Goal: Transaction & Acquisition: Download file/media

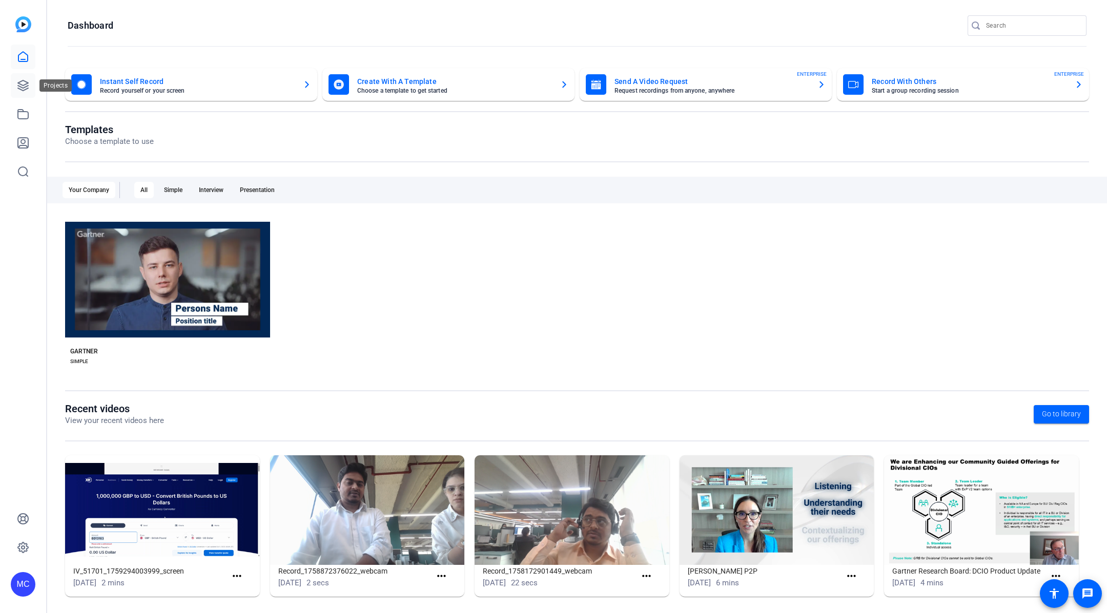
click at [26, 80] on icon at bounding box center [23, 85] width 12 height 12
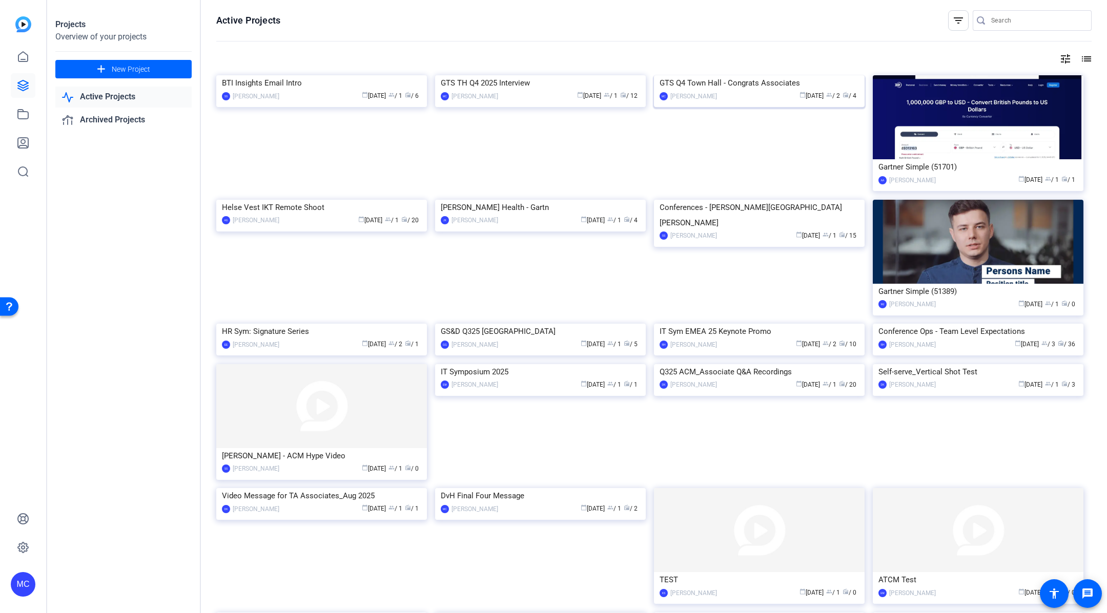
click at [706, 75] on img at bounding box center [759, 75] width 211 height 0
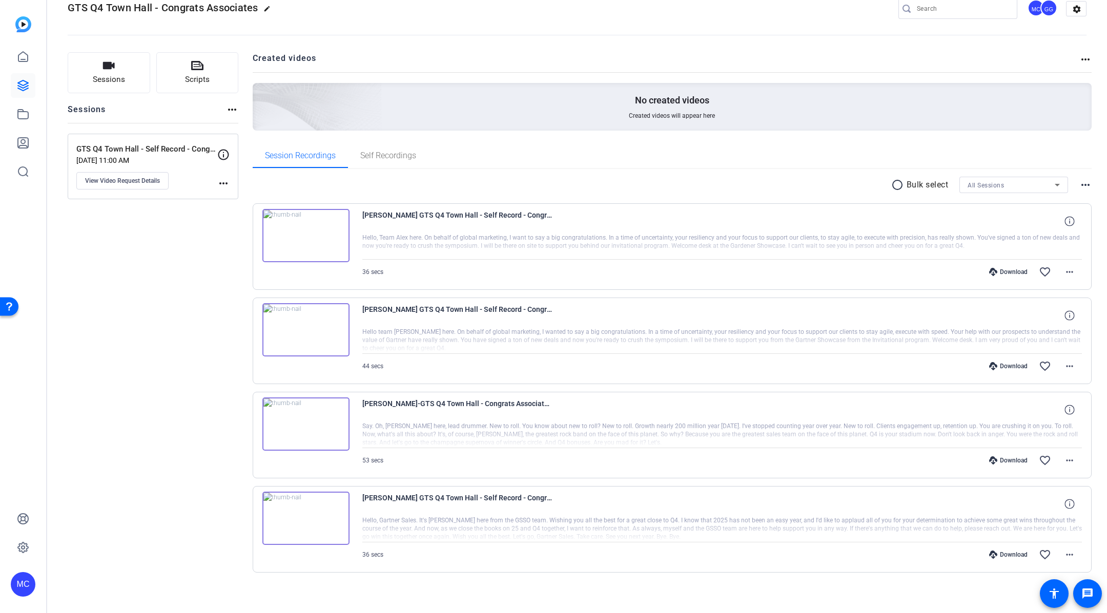
scroll to position [24, 0]
click at [1063, 364] on mat-icon "more_horiz" at bounding box center [1069, 364] width 12 height 12
click at [1056, 407] on span "Download MP4" at bounding box center [1035, 410] width 61 height 12
click at [1067, 269] on mat-icon "more_horiz" at bounding box center [1069, 270] width 12 height 12
click at [1051, 321] on span "Download MP4" at bounding box center [1035, 316] width 61 height 12
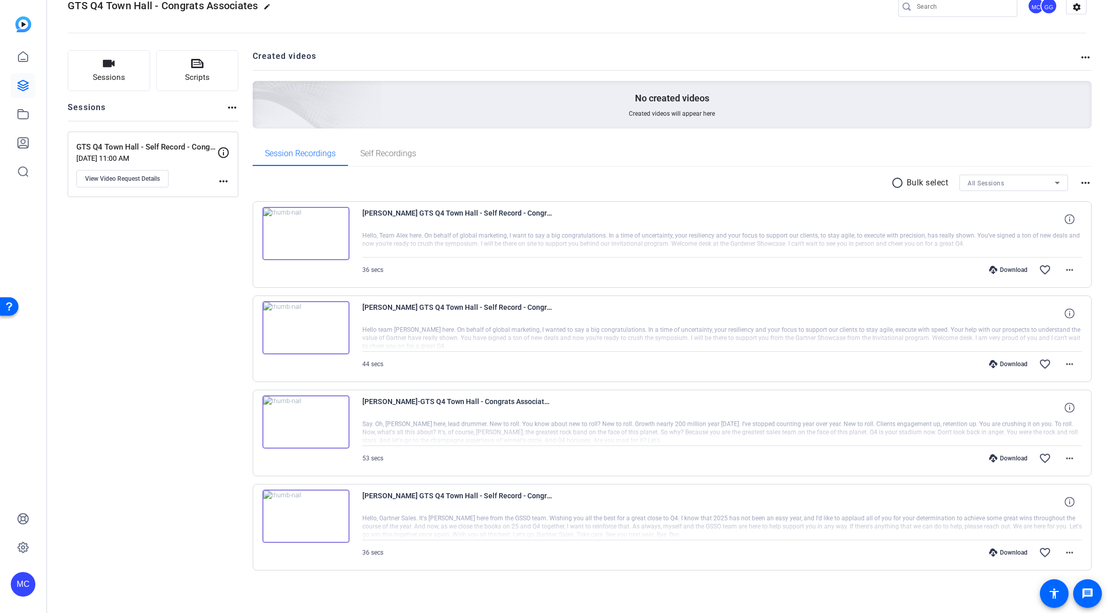
click at [663, 28] on openreel-divider-bar at bounding box center [577, 29] width 1019 height 31
click at [1063, 457] on mat-icon "more_horiz" at bounding box center [1069, 459] width 12 height 12
click at [1048, 502] on span "Download MP4" at bounding box center [1035, 503] width 61 height 12
